Goal: Understand process/instructions

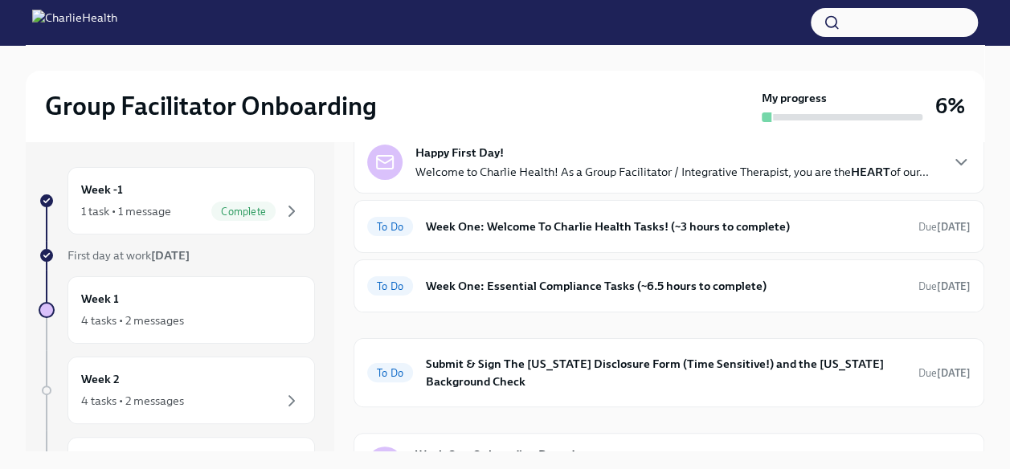
scroll to position [85, 0]
click at [500, 235] on h6 "Week One: Welcome To Charlie Health Tasks! (~3 hours to complete)" at bounding box center [665, 226] width 479 height 18
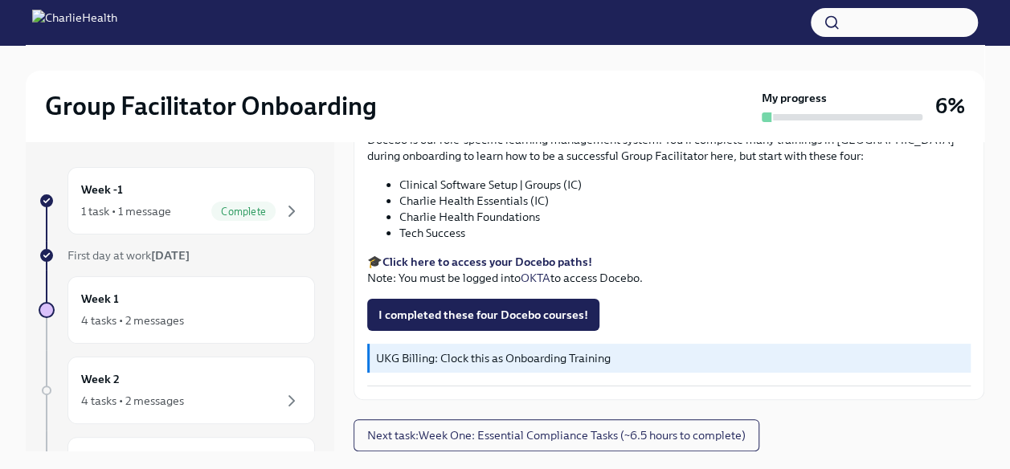
scroll to position [2186, 0]
click at [503, 314] on span "I completed these four Docebo courses!" at bounding box center [483, 315] width 210 height 16
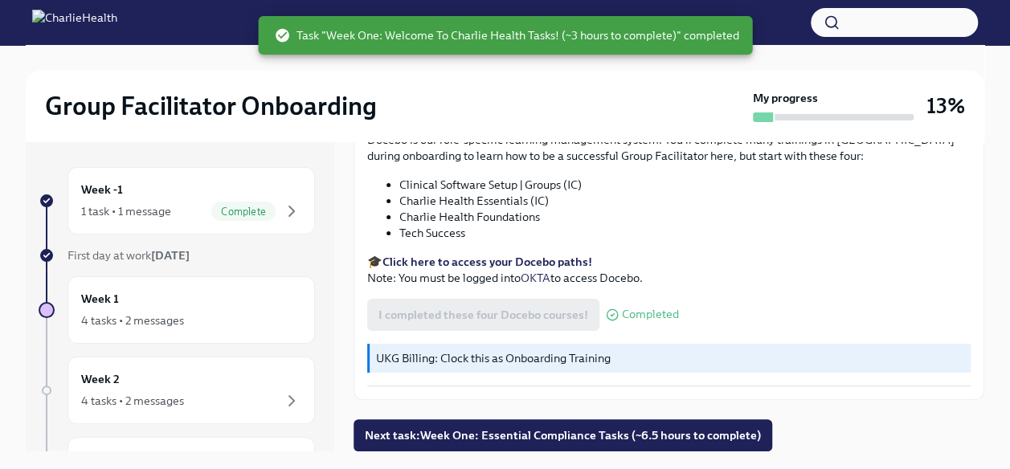
scroll to position [27, 0]
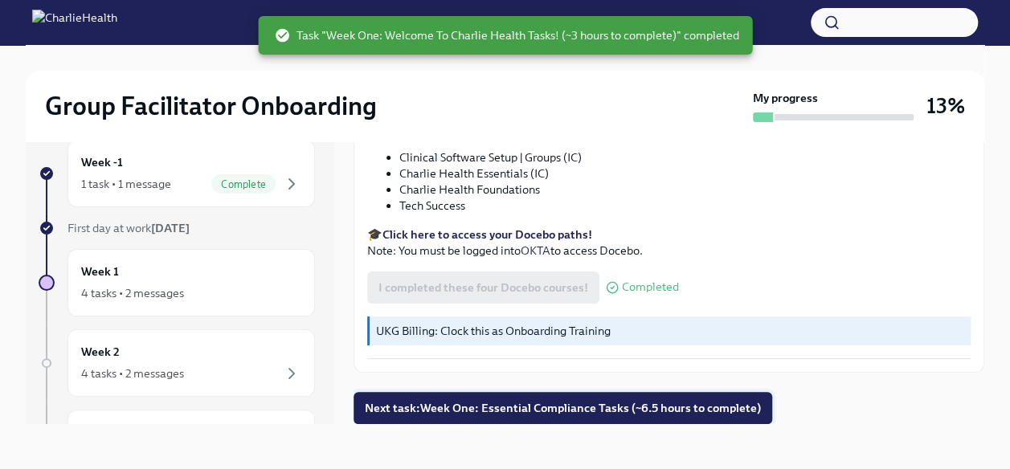
click at [504, 406] on span "Next task : Week One: Essential Compliance Tasks (~6.5 hours to complete)" at bounding box center [563, 408] width 396 height 16
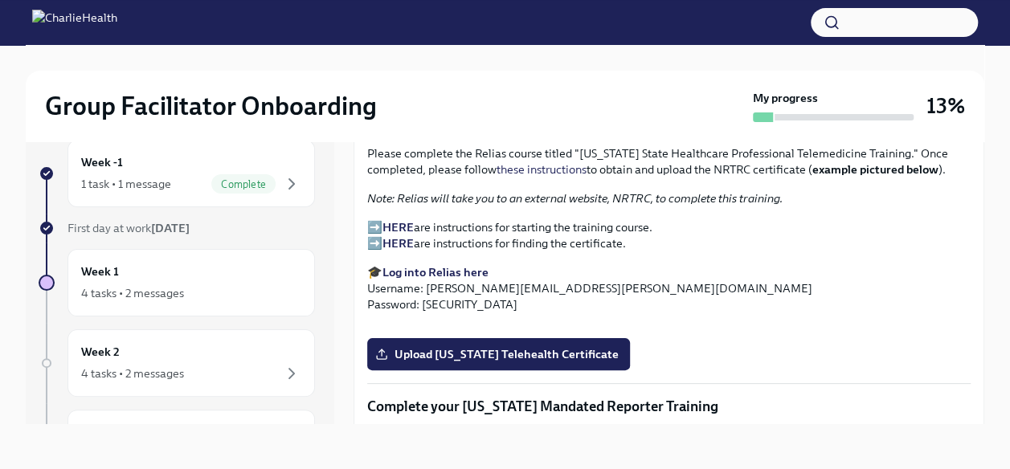
scroll to position [2335, 0]
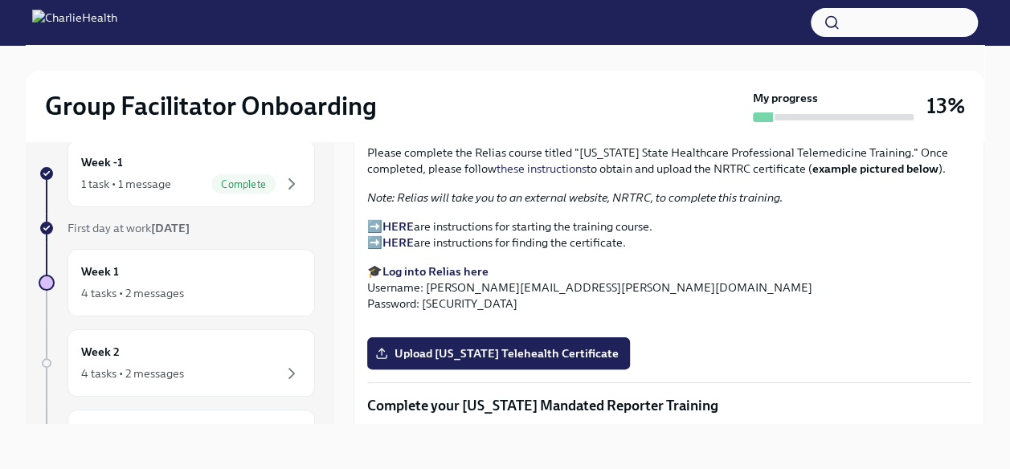
click at [394, 234] on strong "HERE" at bounding box center [397, 226] width 31 height 14
click at [422, 279] on strong "Log into Relias here" at bounding box center [435, 271] width 106 height 14
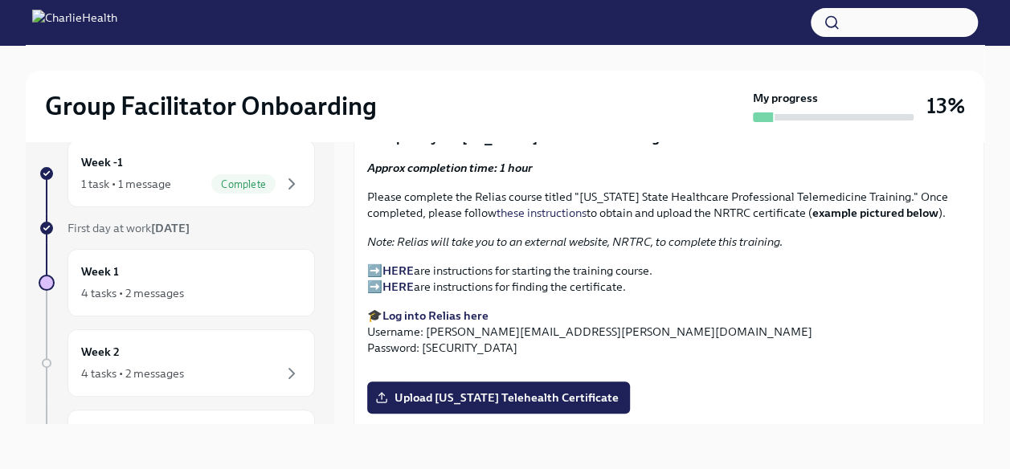
scroll to position [2292, 0]
